Goal: Information Seeking & Learning: Check status

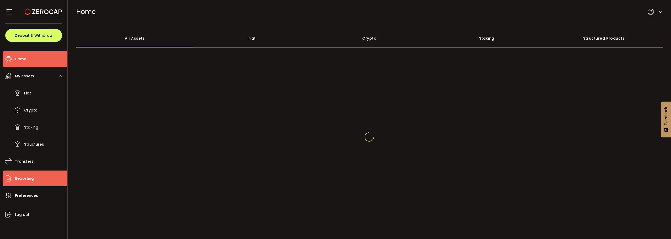
click at [26, 177] on span "Reporting" at bounding box center [24, 179] width 19 height 8
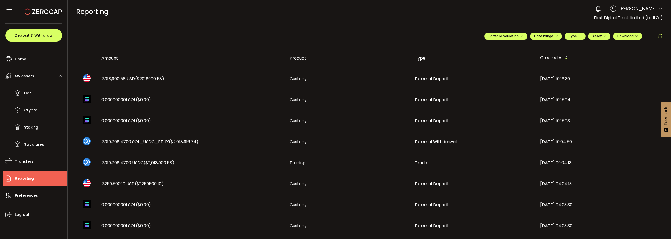
click at [134, 80] on span "2,018,900.58 USD ($2018900.58)" at bounding box center [132, 79] width 63 height 6
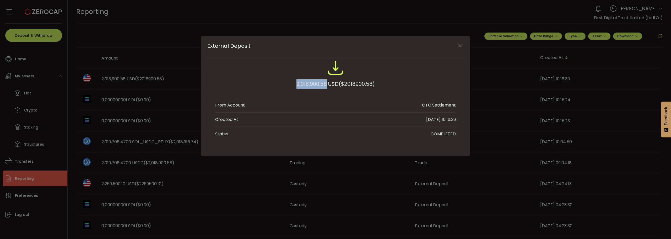
drag, startPoint x: 295, startPoint y: 81, endPoint x: 325, endPoint y: 80, distance: 29.6
click at [325, 80] on div "2,018,900.58 USD ($2018900.58)" at bounding box center [335, 83] width 78 height 9
copy div "2,018,900.58"
click at [458, 49] on button "Close" at bounding box center [459, 45] width 9 height 9
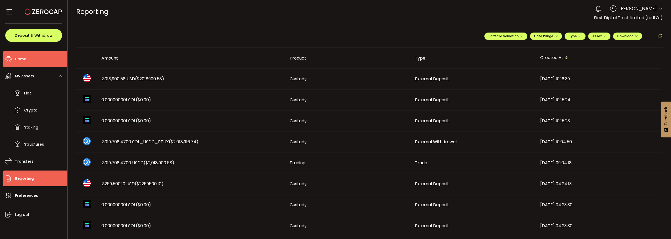
click at [39, 61] on li "Home" at bounding box center [35, 59] width 65 height 16
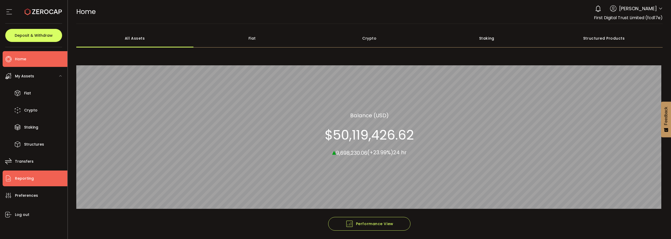
click at [32, 180] on span "Reporting" at bounding box center [24, 179] width 19 height 8
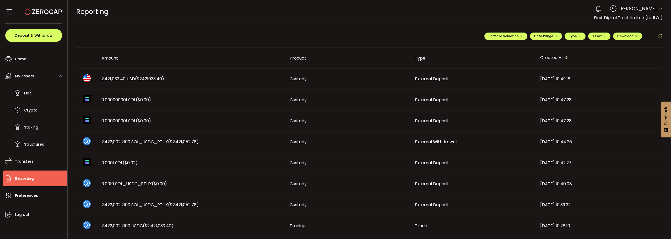
click at [138, 77] on span "($2421033.40)" at bounding box center [149, 79] width 29 height 6
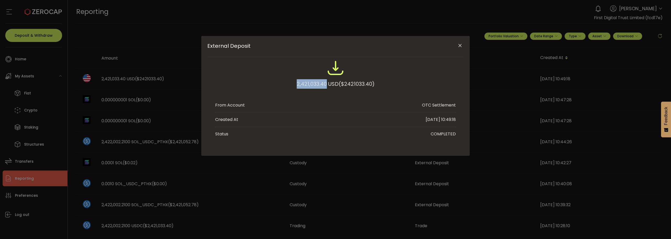
drag, startPoint x: 296, startPoint y: 84, endPoint x: 326, endPoint y: 81, distance: 29.7
click at [326, 81] on div "2,421,033.40 USD ($2421033.40)" at bounding box center [336, 83] width 78 height 9
copy div "2,421,033.40"
